Goal: Task Accomplishment & Management: Manage account settings

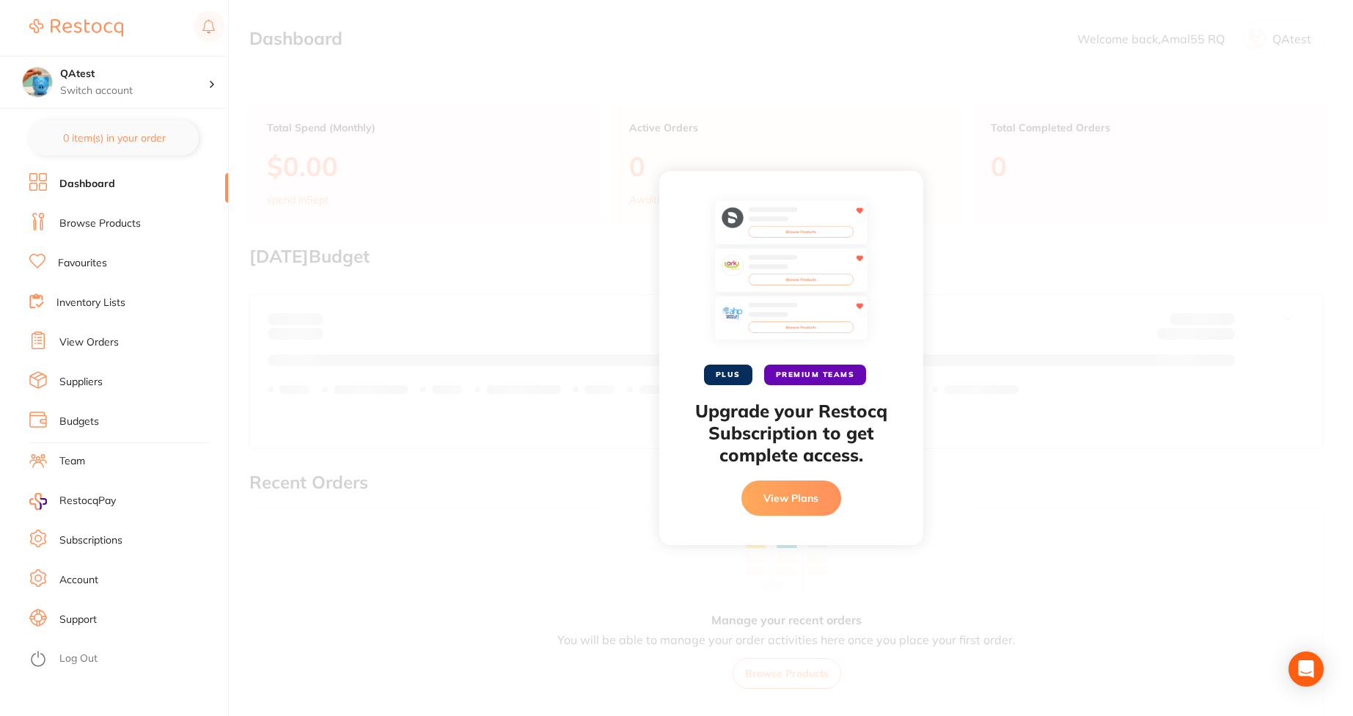
click at [111, 549] on li "Subscriptions" at bounding box center [128, 541] width 199 height 22
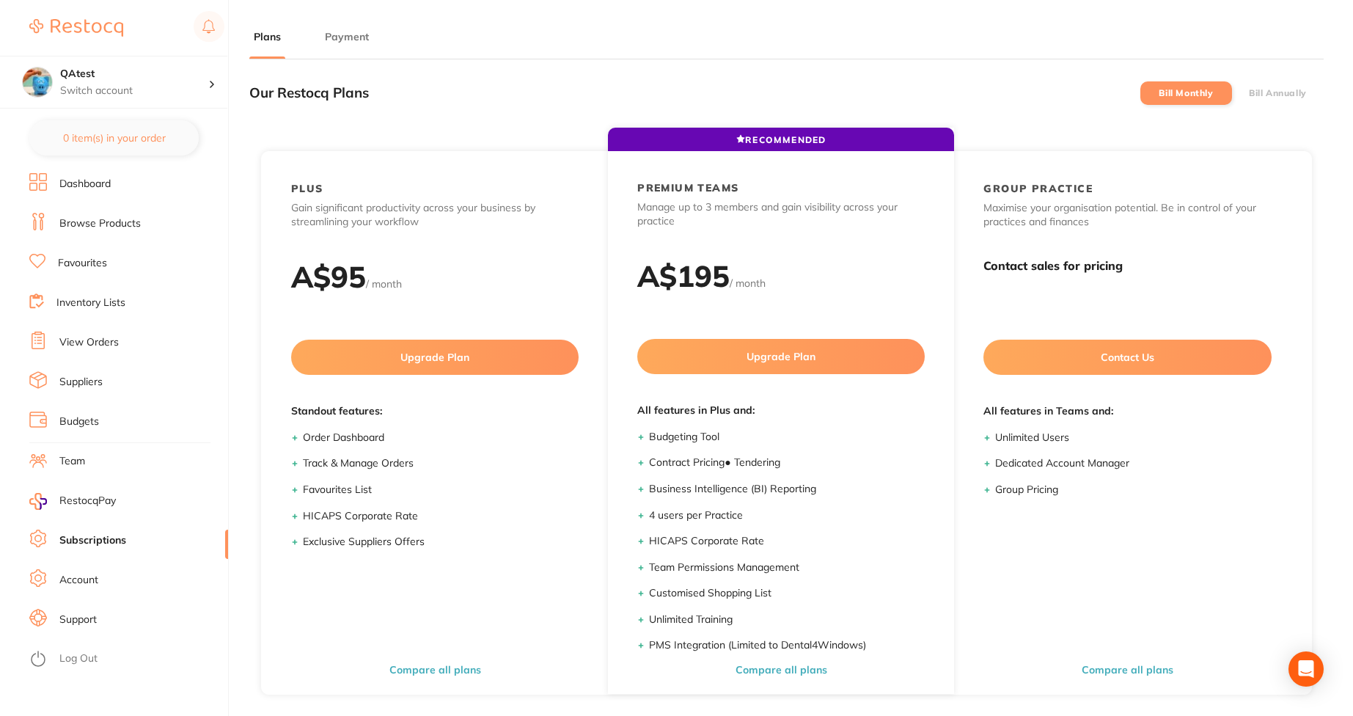
click at [338, 42] on button "Payment" at bounding box center [347, 37] width 53 height 14
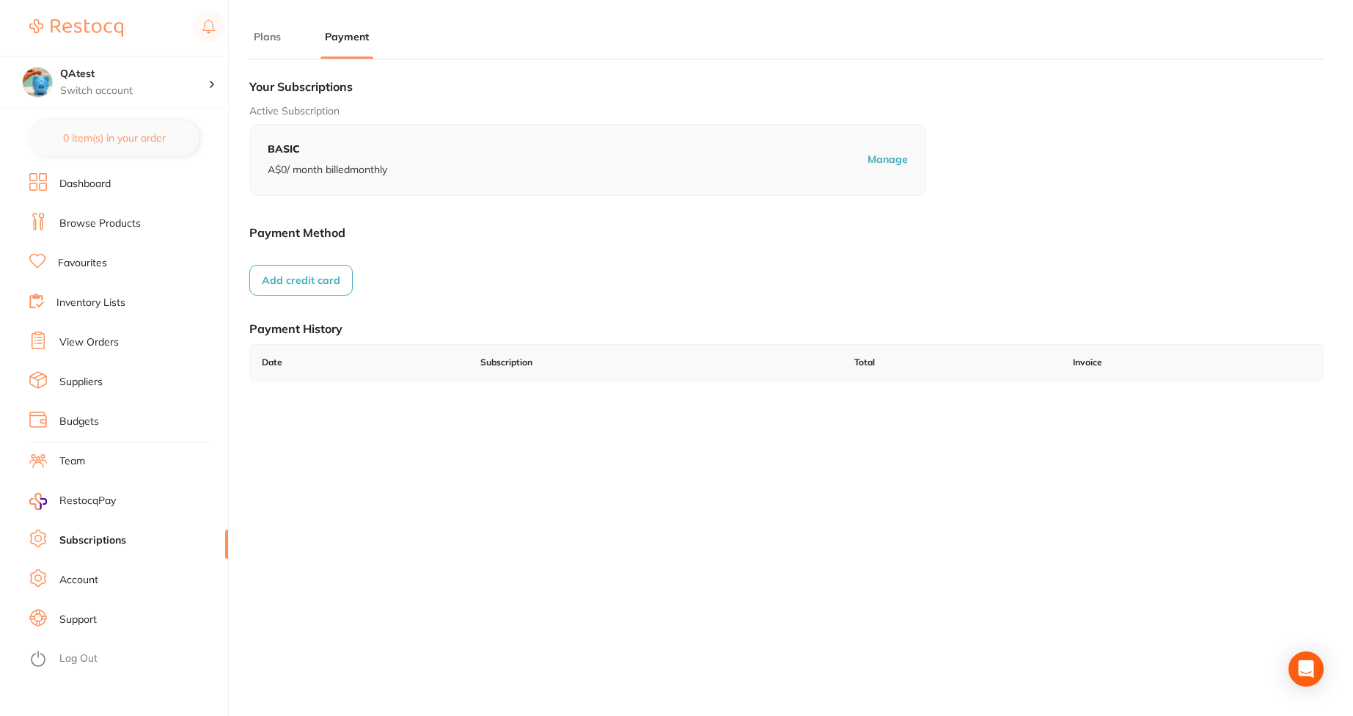
click at [317, 277] on button "Add credit card" at bounding box center [300, 280] width 103 height 31
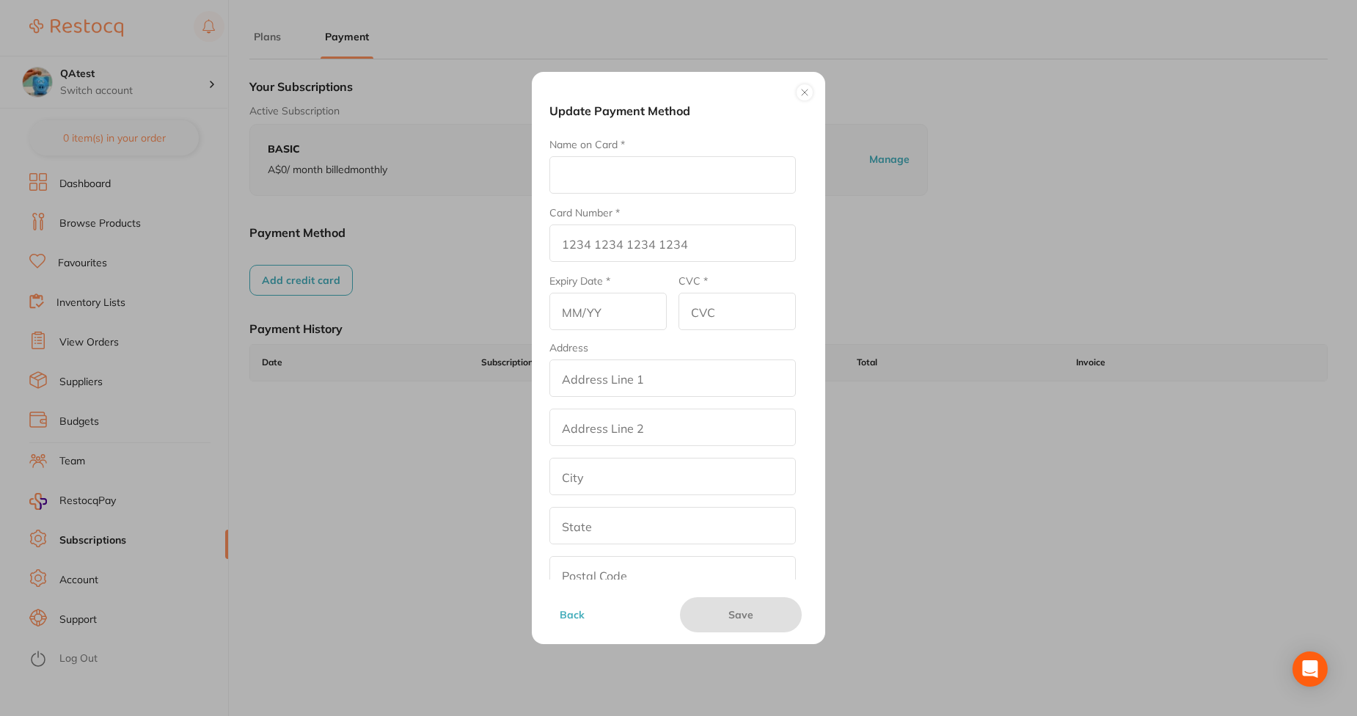
click at [676, 176] on input "Name on Card *" at bounding box center [672, 174] width 246 height 37
type input "afna"
click at [590, 248] on input "Card Number *" at bounding box center [672, 242] width 246 height 37
type input "[CREDIT_CARD_NUMBER]"
click at [596, 310] on input "text" at bounding box center [607, 311] width 117 height 37
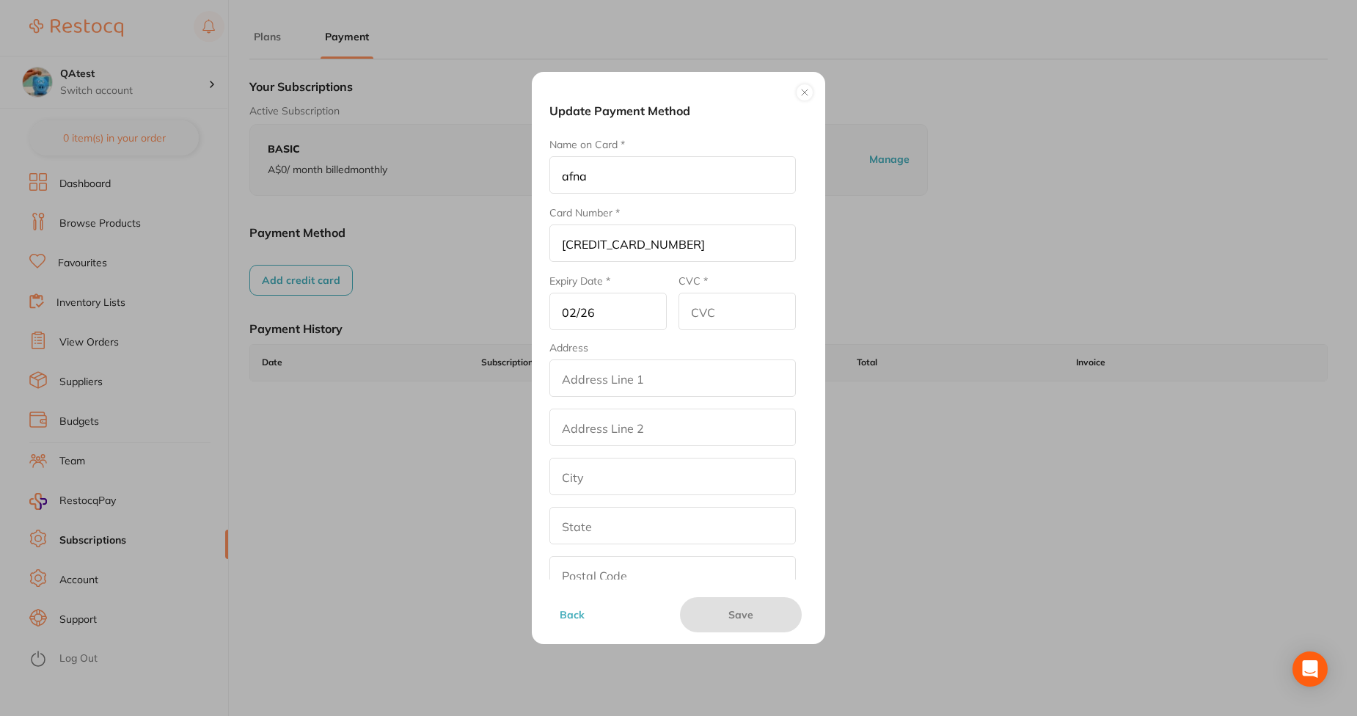
type input "02/26"
click at [750, 307] on input "CVC *" at bounding box center [736, 311] width 117 height 37
type input "234"
click at [678, 384] on input "addressLineOne" at bounding box center [672, 377] width 246 height 37
type input "street2"
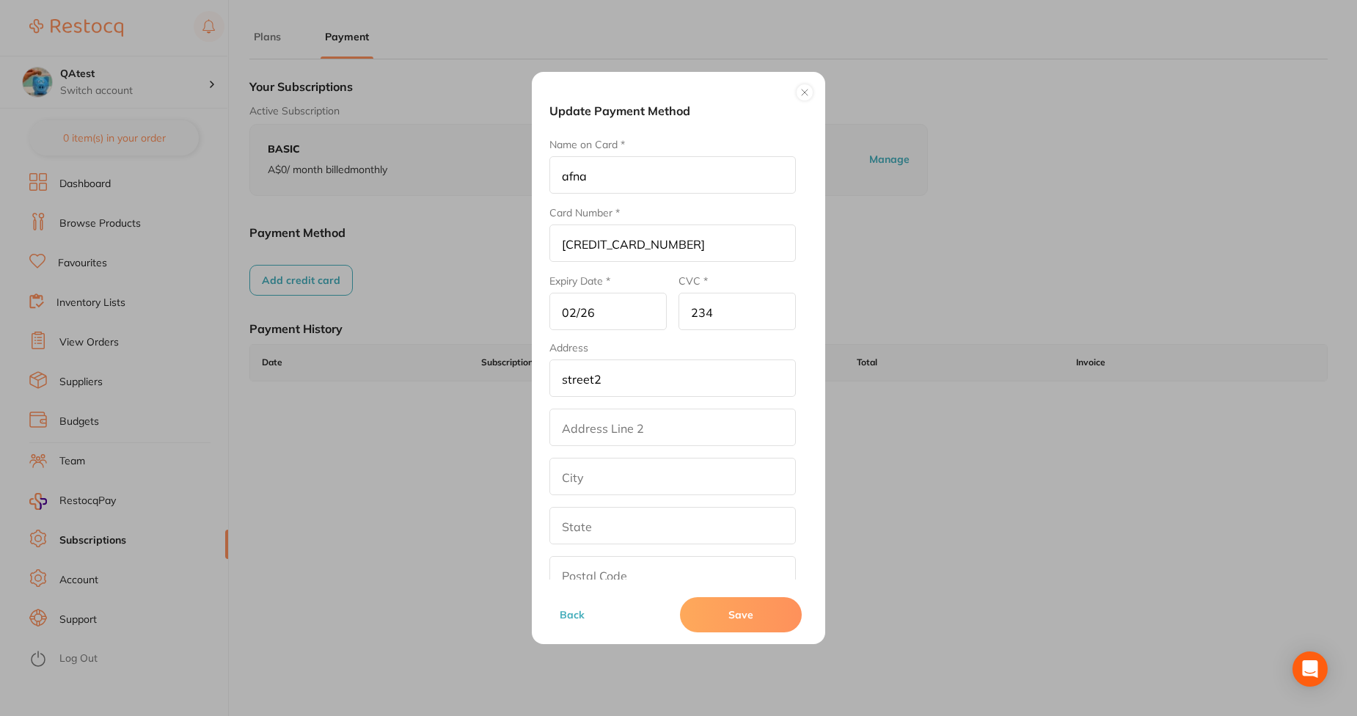
type input "[GEOGRAPHIC_DATA]"
type input "[US_STATE]"
type input "90001"
click at [651, 430] on input "addressLinetwo" at bounding box center [672, 427] width 246 height 37
type input "ert4"
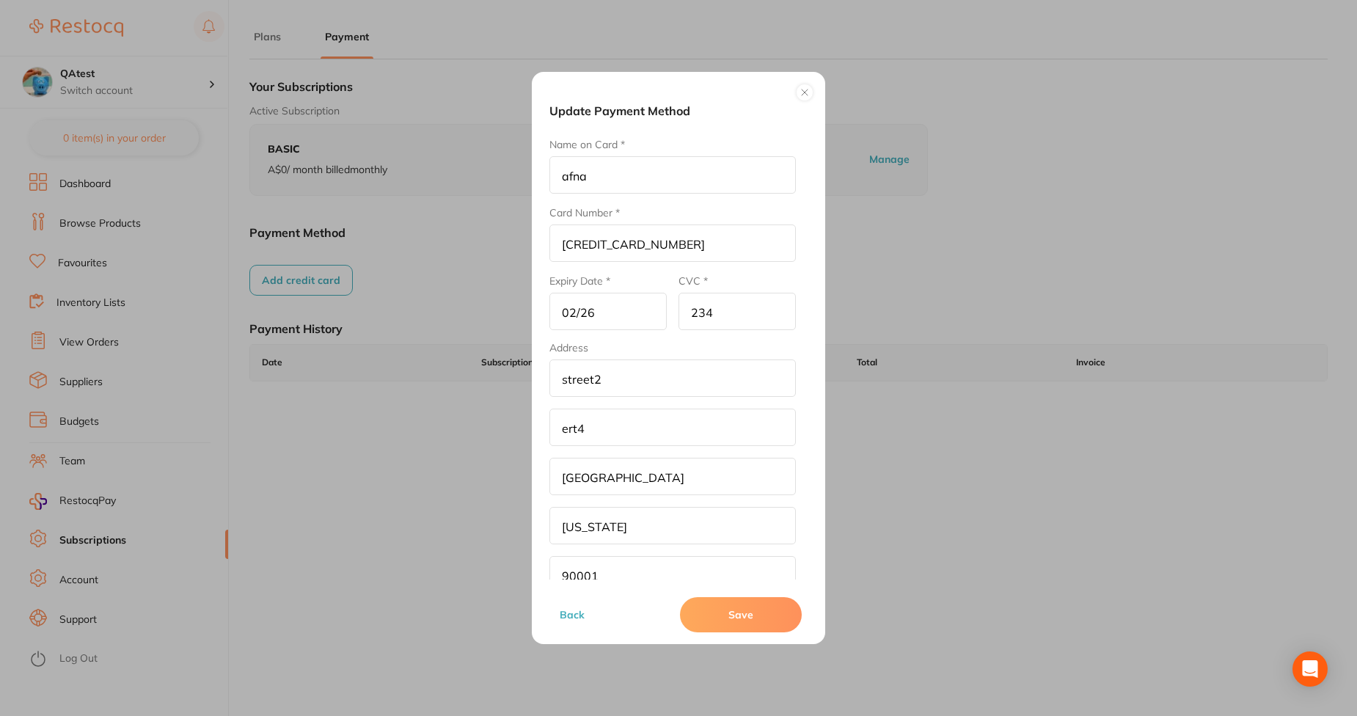
click at [711, 604] on button "Save" at bounding box center [741, 614] width 122 height 35
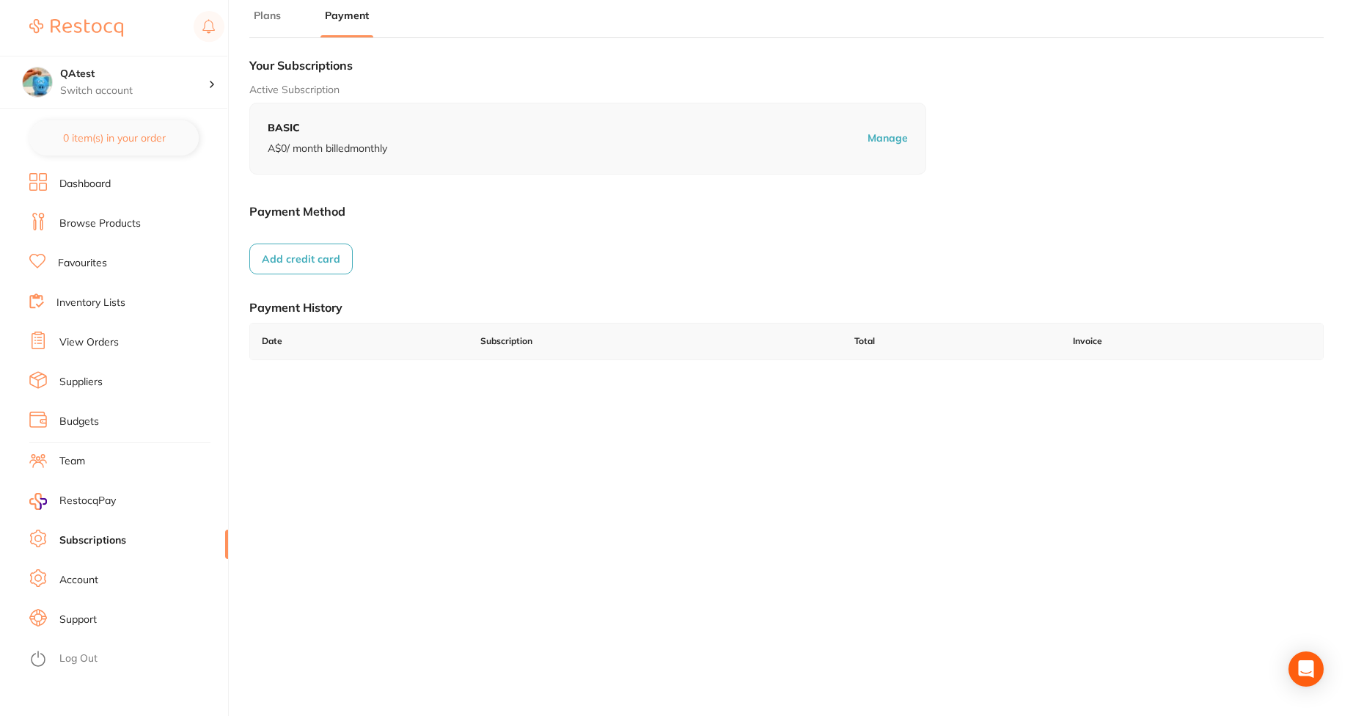
click at [298, 249] on button "Add credit card" at bounding box center [300, 259] width 103 height 31
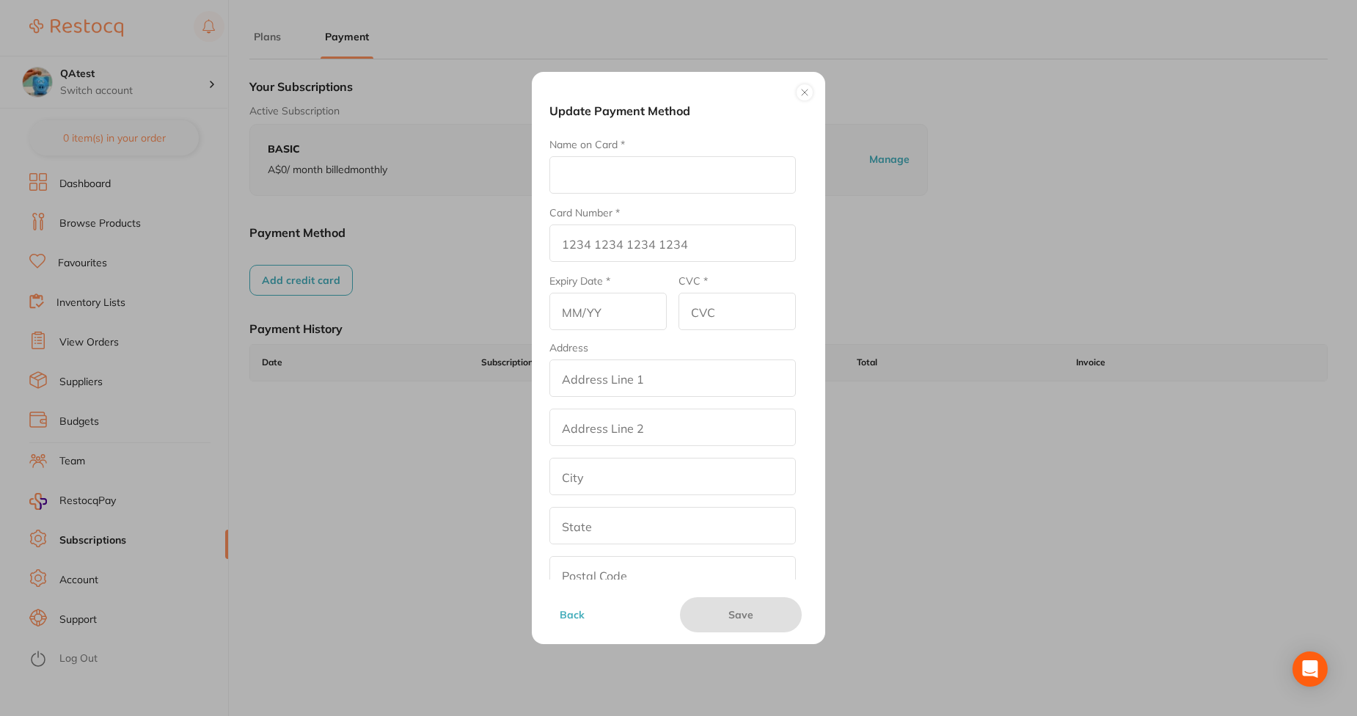
click at [616, 177] on input "Name on Card *" at bounding box center [672, 174] width 246 height 37
type input "Afna"
click at [586, 253] on input "Card Number *" at bounding box center [672, 242] width 246 height 37
type input "[CREDIT_CARD_NUMBER]"
click at [588, 329] on input "text" at bounding box center [607, 311] width 117 height 37
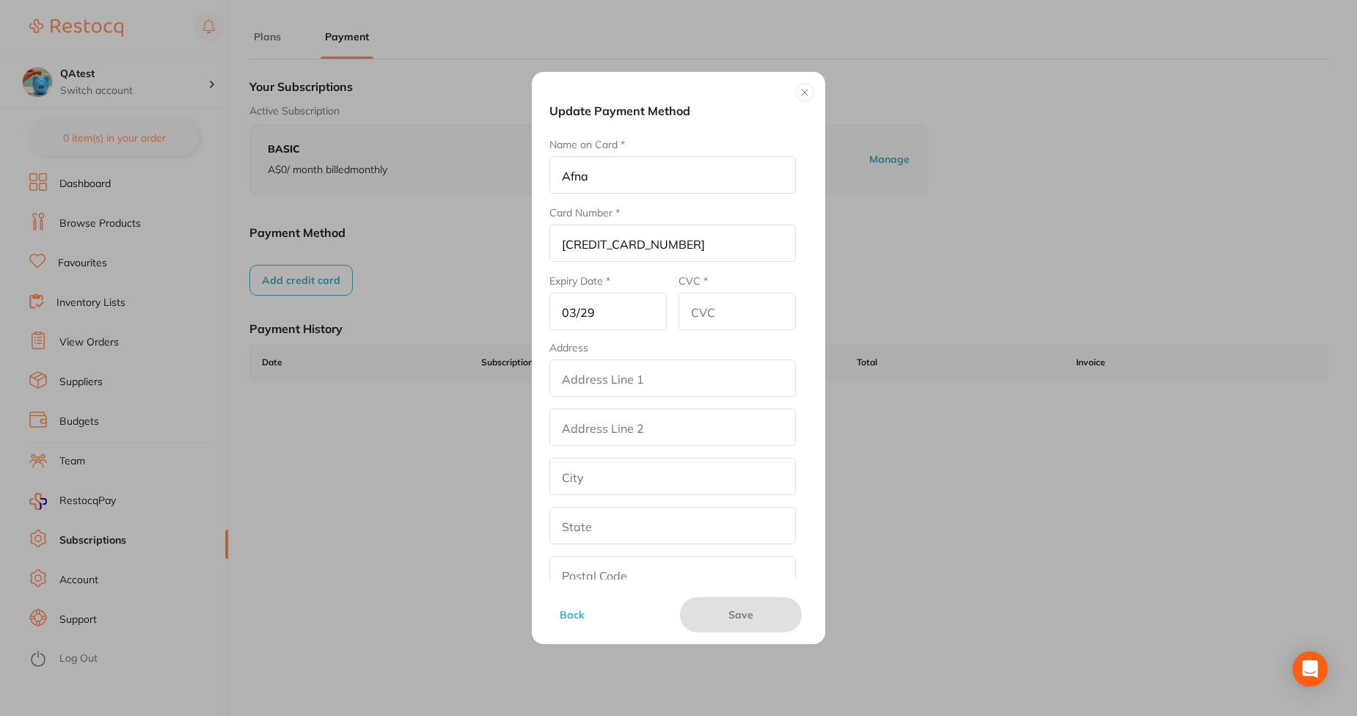
type input "03/29"
click at [745, 306] on input "CVC *" at bounding box center [736, 311] width 117 height 37
type input "456"
click at [638, 389] on input "addressLineOne" at bounding box center [672, 377] width 246 height 37
type input "street2"
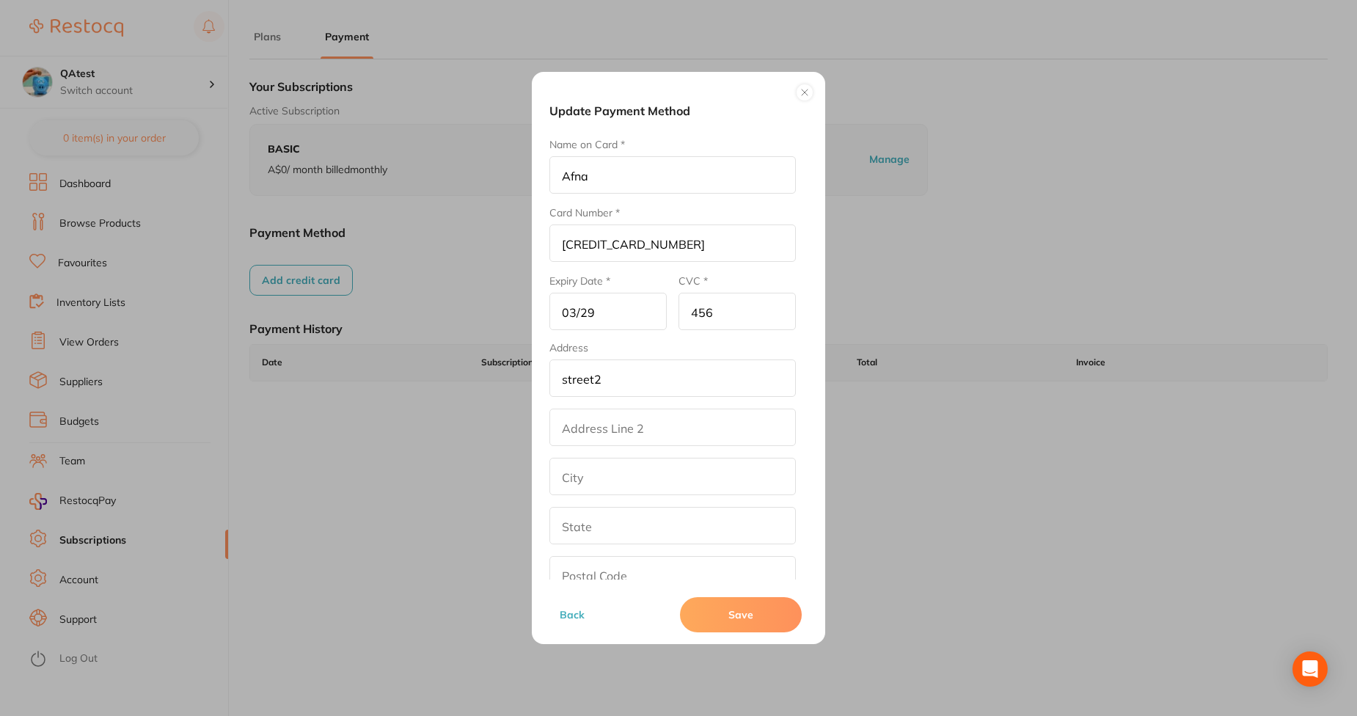
type input "[GEOGRAPHIC_DATA]"
type input "[US_STATE]"
type input "90001"
click at [605, 421] on input "addressLinetwo" at bounding box center [672, 427] width 246 height 37
type input "tryeri"
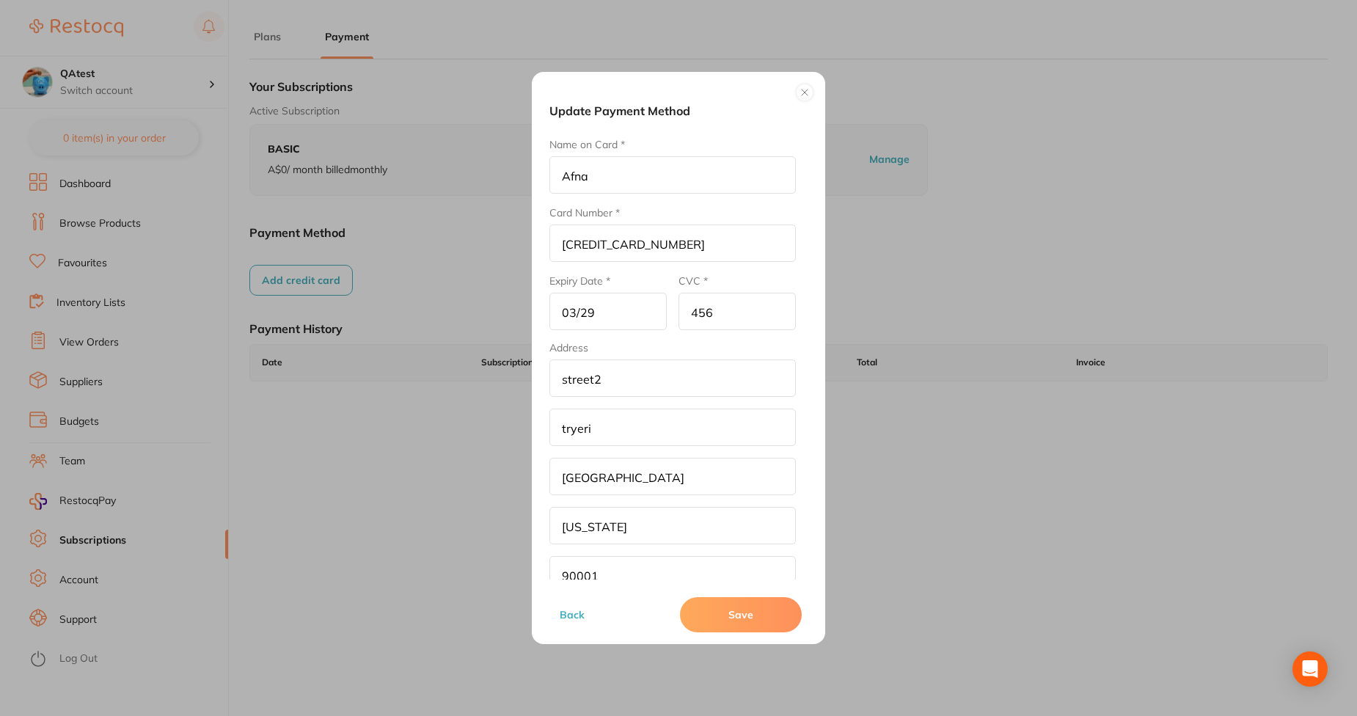
click at [720, 619] on button "Save" at bounding box center [741, 614] width 122 height 35
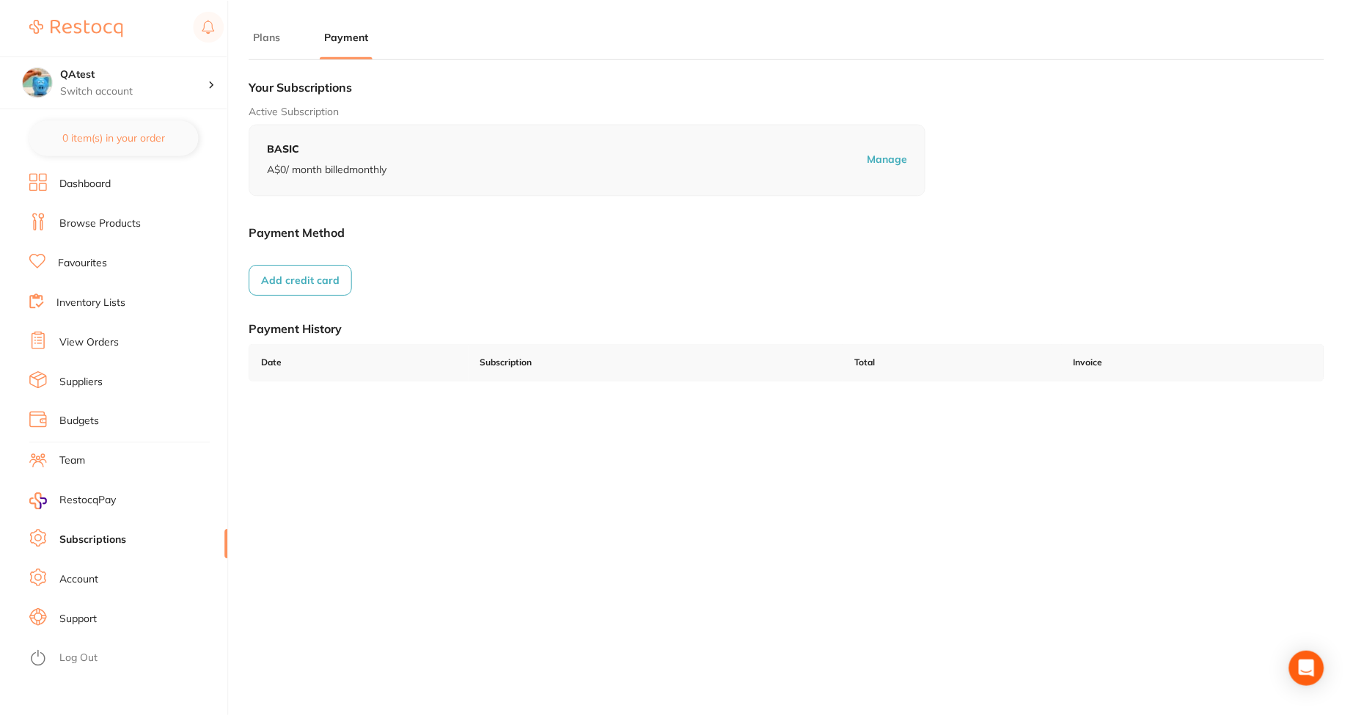
scroll to position [21, 0]
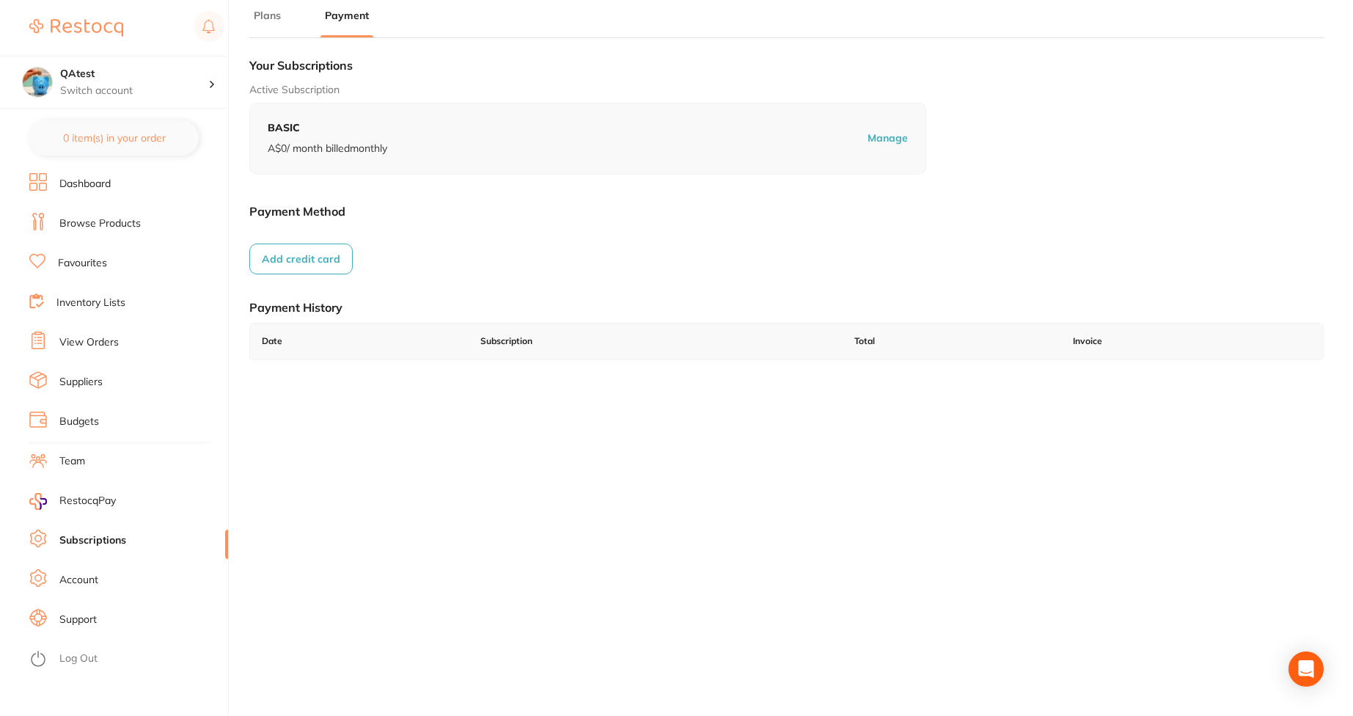
click at [328, 265] on button "Add credit card" at bounding box center [300, 259] width 103 height 31
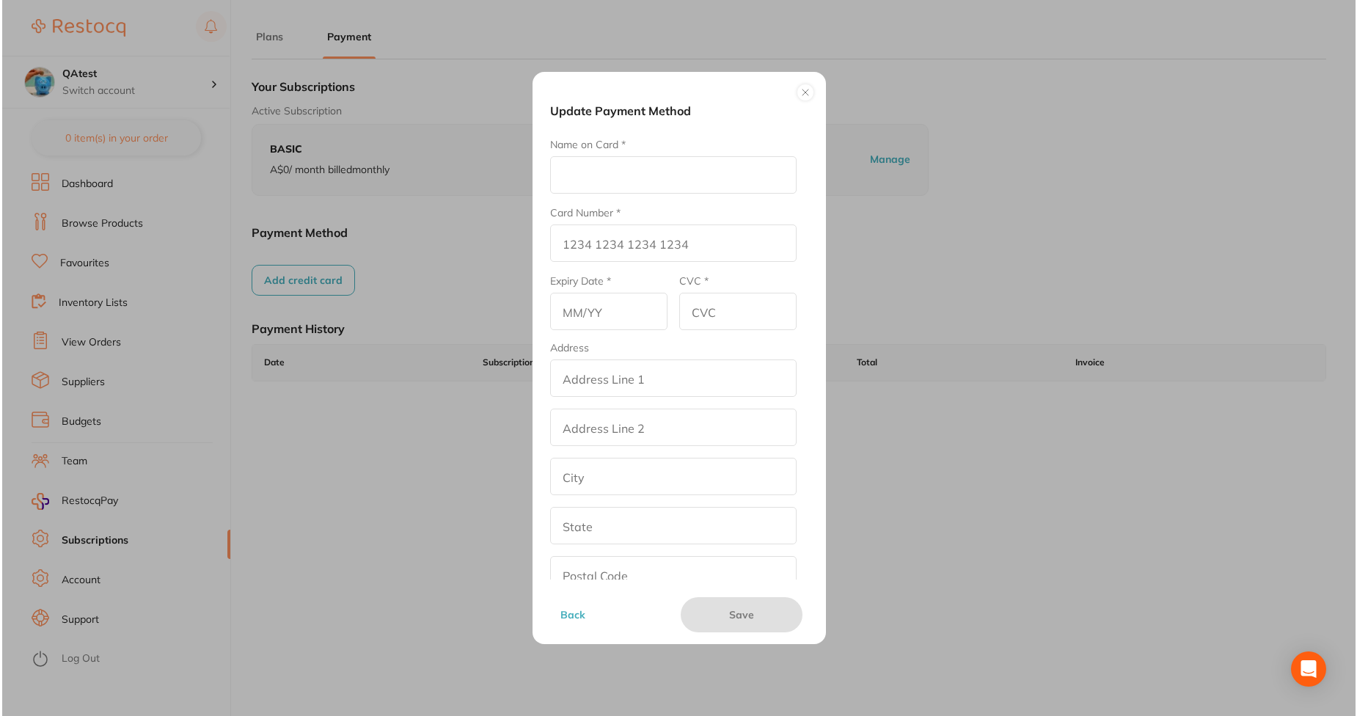
scroll to position [0, 0]
